Goal: Information Seeking & Learning: Learn about a topic

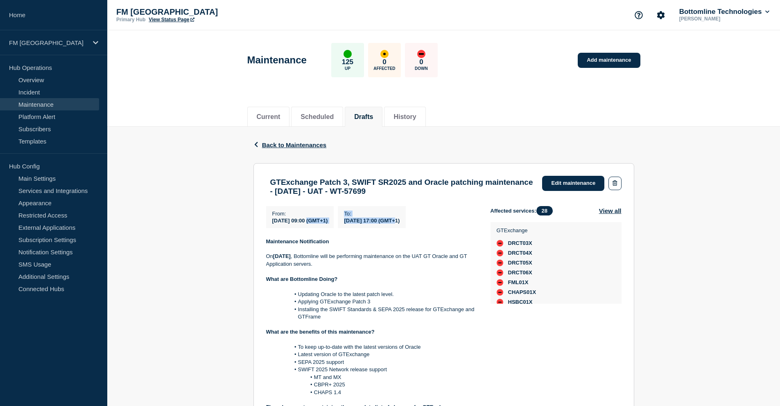
drag, startPoint x: 314, startPoint y: 224, endPoint x: 418, endPoint y: 221, distance: 104.5
click at [418, 221] on div "From : [DATE] 09:00 (GMT+1) To : [DATE] 17:00 (GMT+1)" at bounding box center [378, 217] width 224 height 22
click at [205, 224] on div "Back Back to Maintenances GTExchange Patch 3, SWIFT SR2025 and Oracle patching …" at bounding box center [443, 405] width 673 height 556
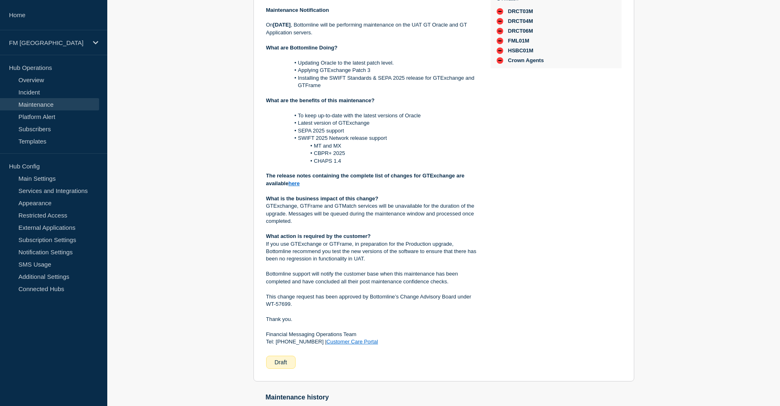
scroll to position [246, 0]
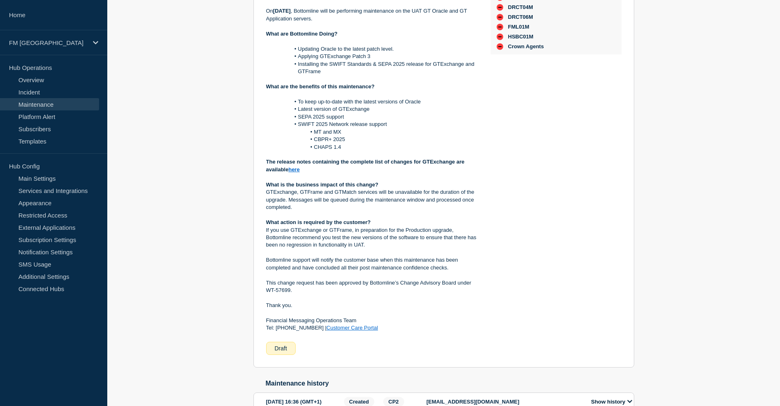
click at [294, 173] on link "here" at bounding box center [293, 170] width 11 height 6
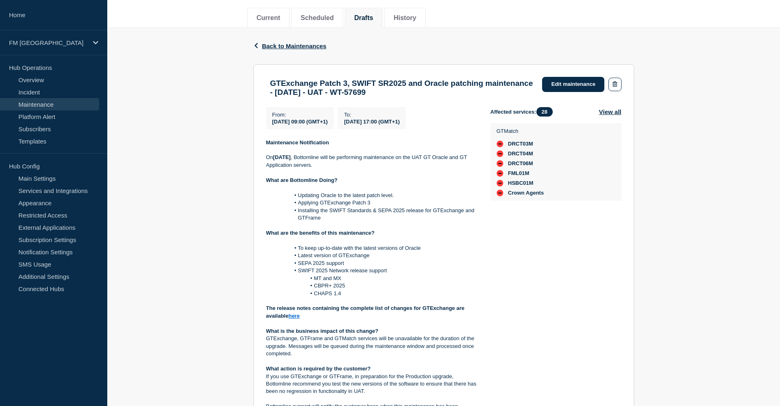
scroll to position [15, 0]
